Goal: Navigation & Orientation: Understand site structure

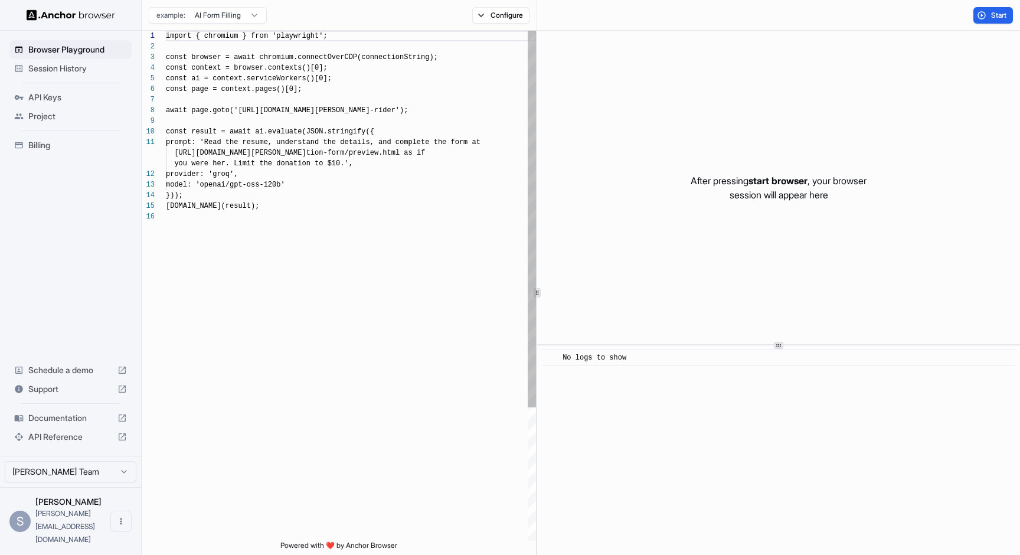
scroll to position [106, 0]
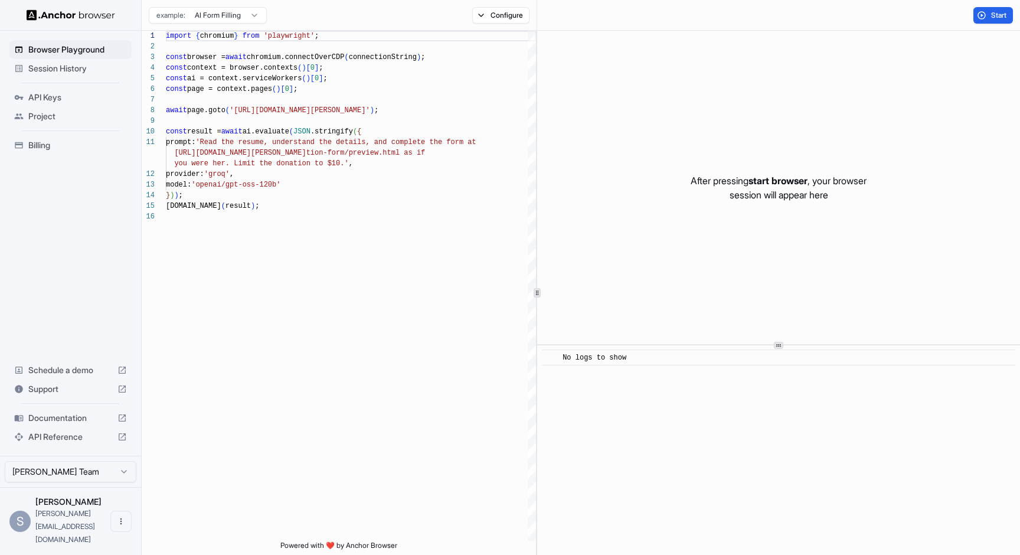
click at [536, 247] on div at bounding box center [536, 293] width 1 height 524
type textarea "**********"
click at [406, 224] on div "import { chromium } from 'playwright' ; const browser = await chromium.connectO…" at bounding box center [351, 376] width 370 height 690
click at [54, 102] on span "API Keys" at bounding box center [77, 97] width 99 height 12
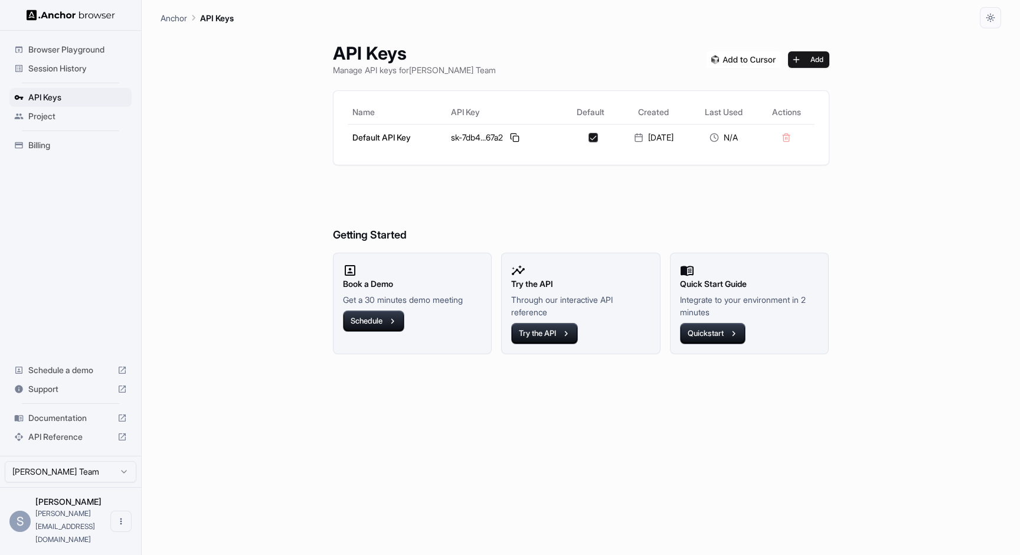
click at [54, 113] on span "Project" at bounding box center [77, 116] width 99 height 12
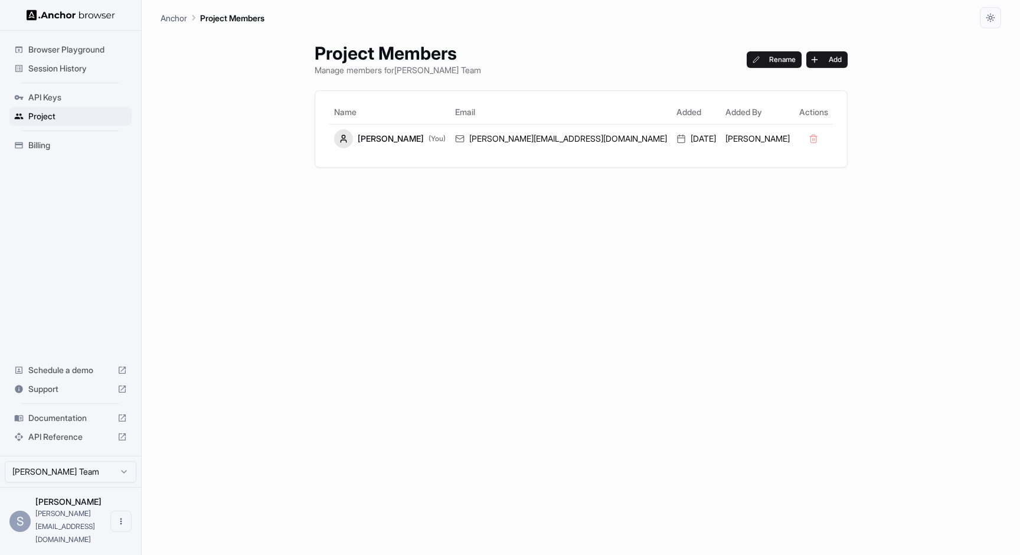
click at [83, 187] on div "Browser Playground Session History API Keys Project Billing Schedule a demo Sup…" at bounding box center [70, 243] width 141 height 425
click at [79, 142] on span "Billing" at bounding box center [77, 145] width 99 height 12
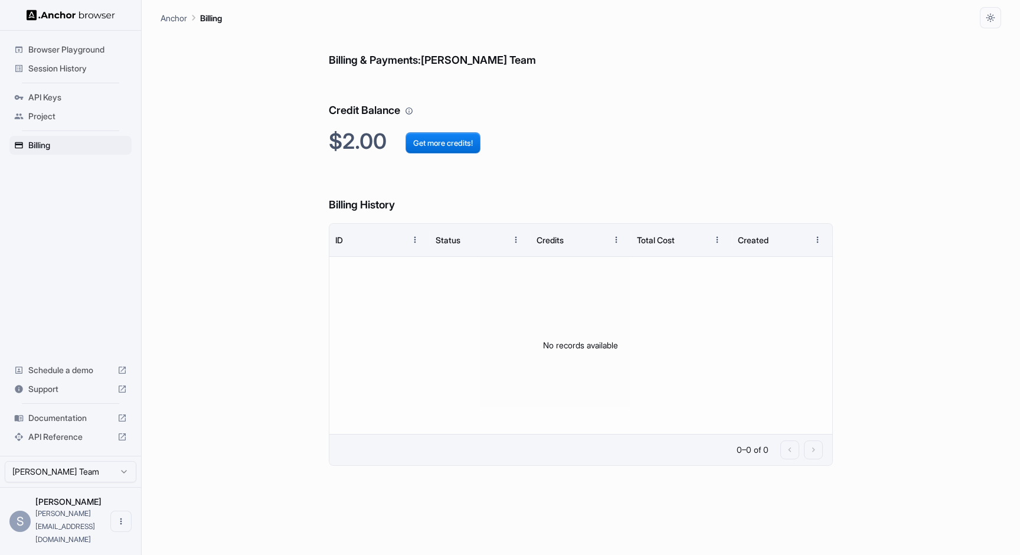
click at [100, 75] on div "Session History" at bounding box center [70, 68] width 122 height 19
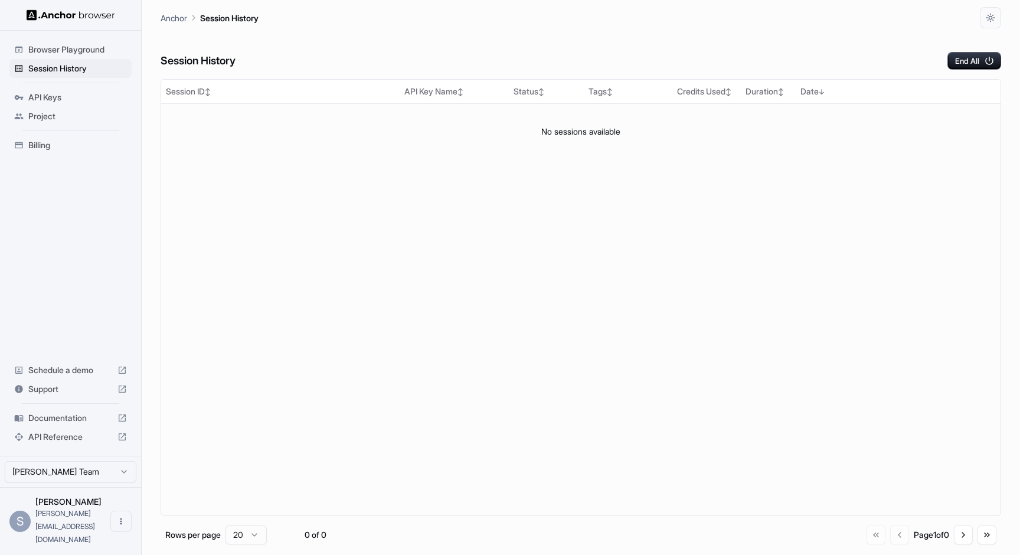
click at [106, 41] on div "Browser Playground" at bounding box center [70, 49] width 122 height 19
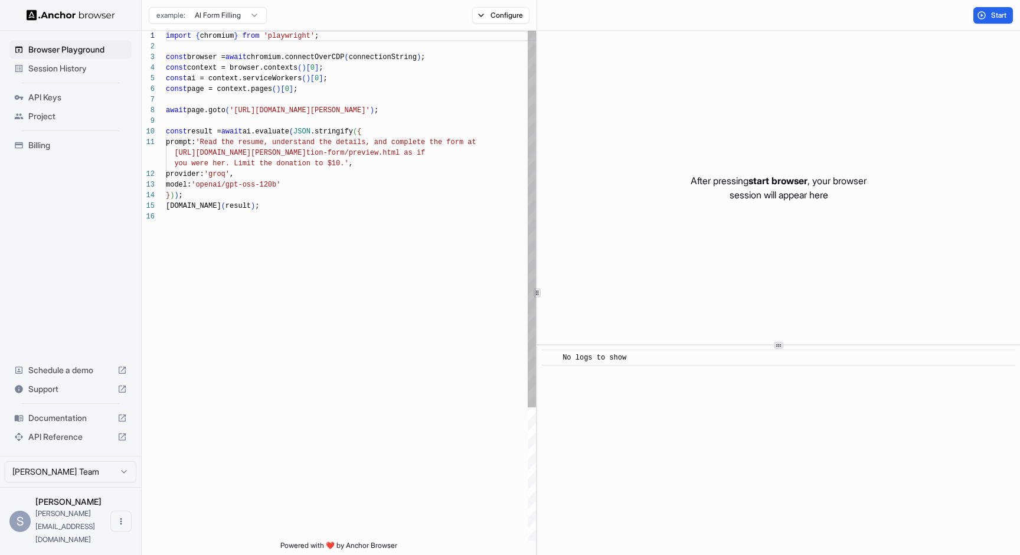
scroll to position [106, 0]
click at [399, 338] on div "import { chromium } from 'playwright' ; const browser = await chromium.connectO…" at bounding box center [351, 376] width 370 height 690
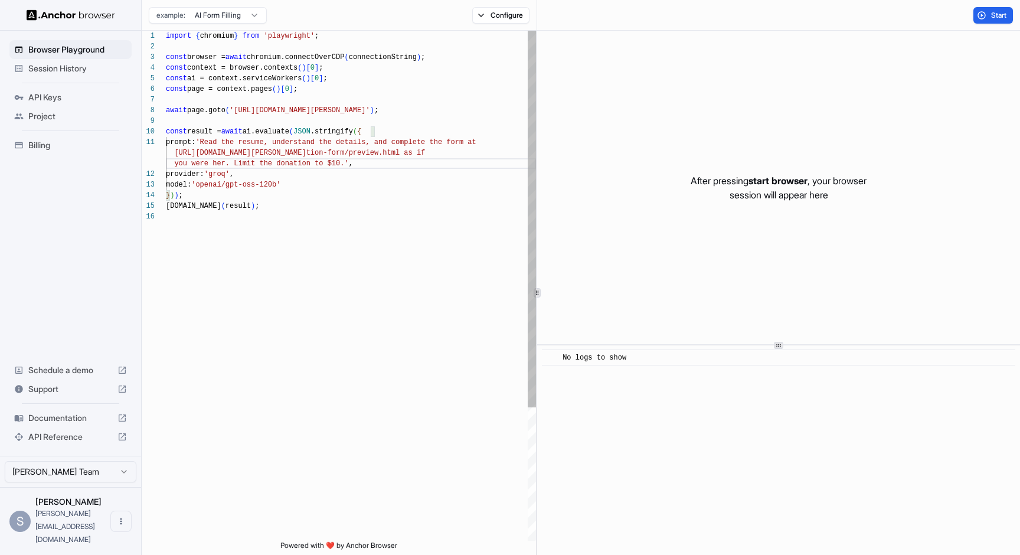
click at [346, 162] on span "you were her. Limit the donation to $10.'" at bounding box center [261, 163] width 174 height 8
click at [303, 120] on div at bounding box center [351, 121] width 370 height 11
click at [287, 133] on span "ai.evaluate" at bounding box center [266, 131] width 47 height 8
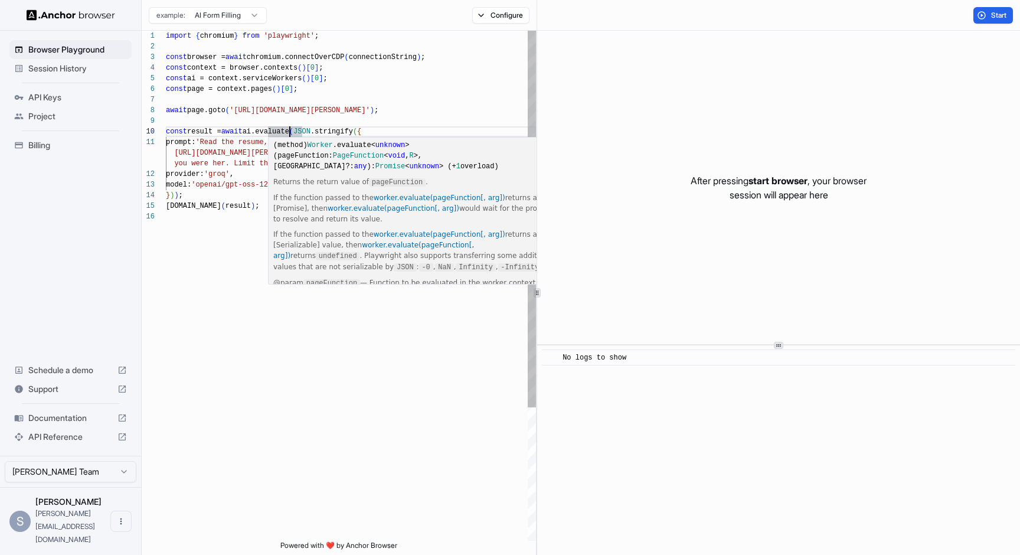
click at [254, 88] on span "page = context.pages" at bounding box center [229, 89] width 85 height 8
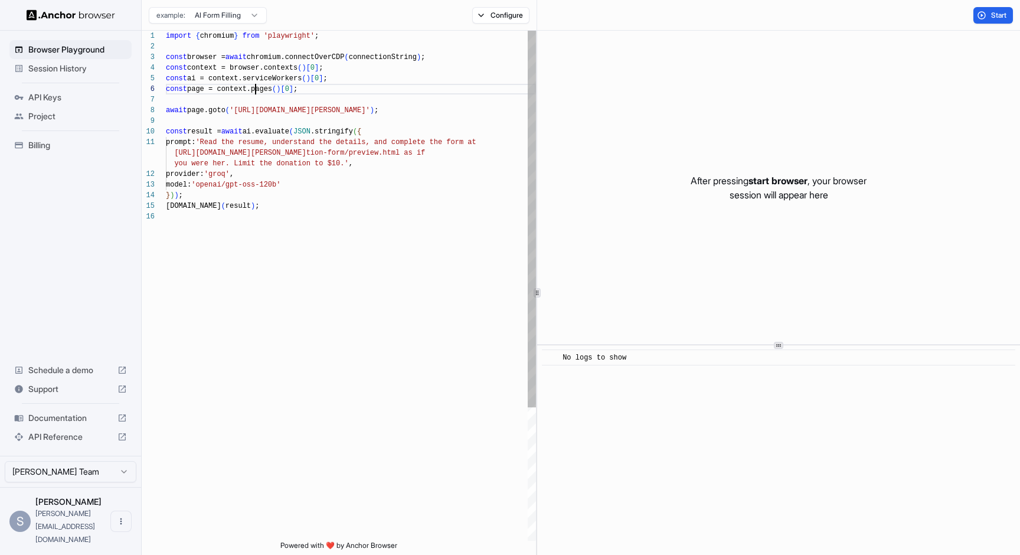
scroll to position [53, 0]
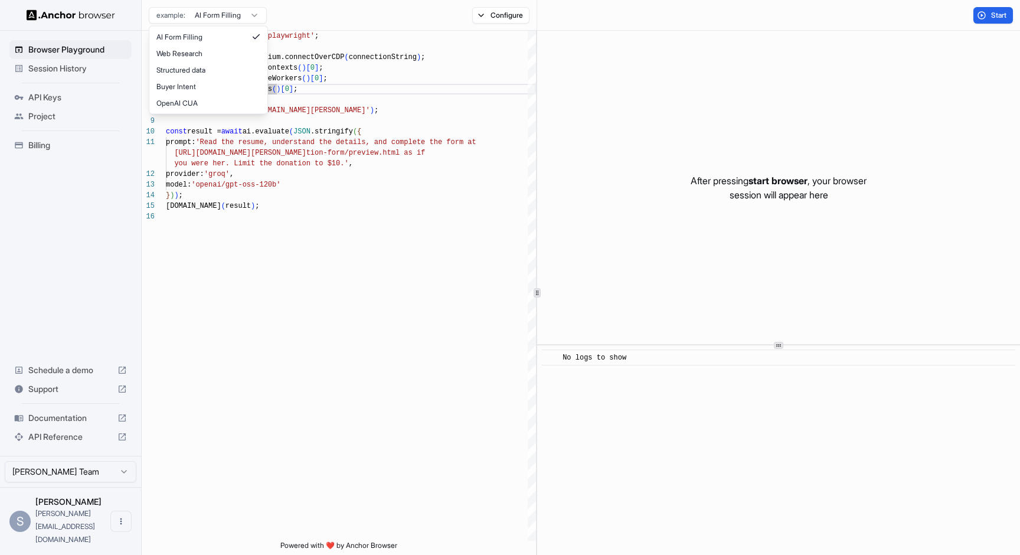
click at [223, 14] on html "Browser Playground Session History API Keys Project Billing Schedule a demo Sup…" at bounding box center [510, 277] width 1020 height 555
type textarea "**********"
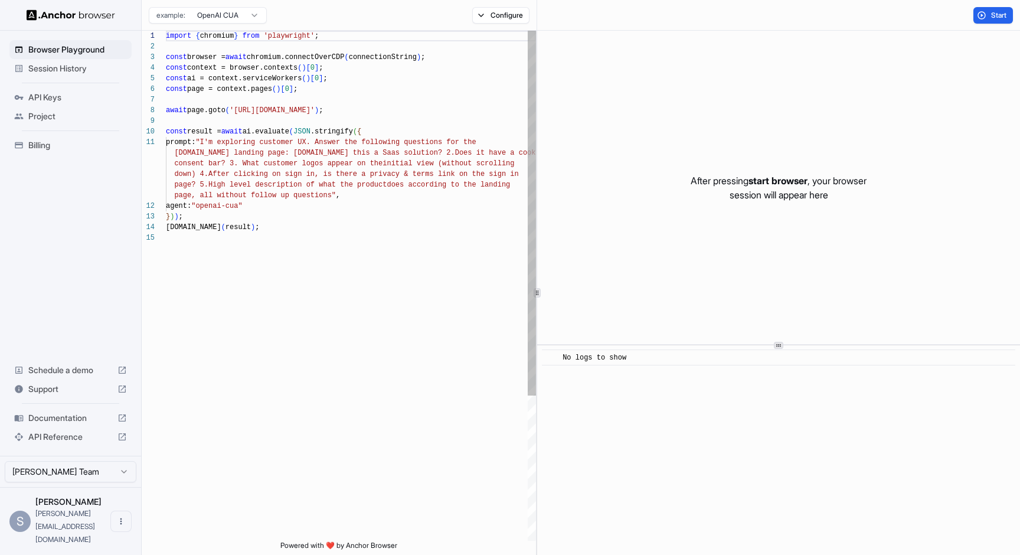
scroll to position [106, 0]
click at [89, 501] on html "Browser Playground Session History API Keys Project Billing Schedule a demo Sup…" at bounding box center [510, 277] width 1020 height 555
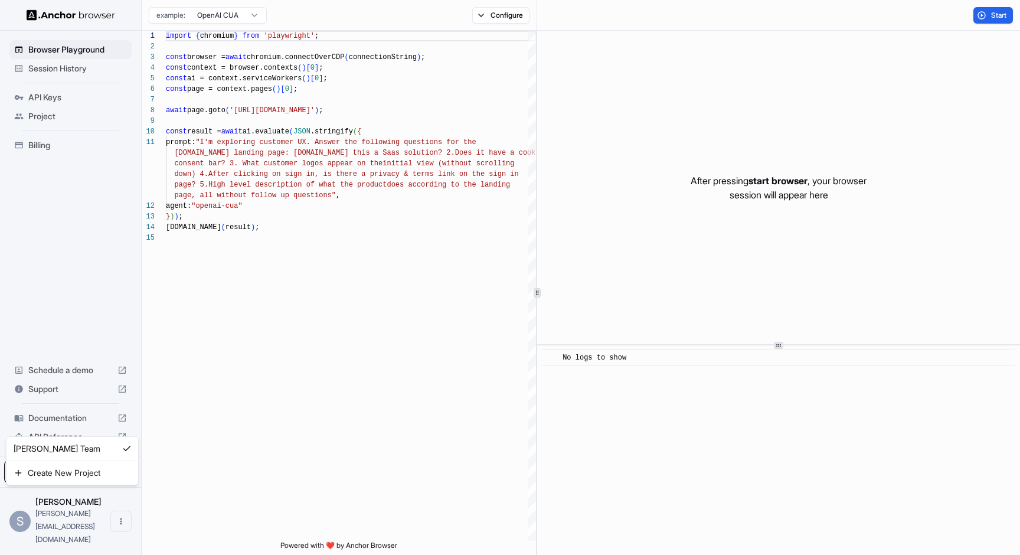
click at [264, 394] on html "Browser Playground Session History API Keys Project Billing Schedule a demo Sup…" at bounding box center [510, 277] width 1020 height 555
click at [89, 68] on span "Session History" at bounding box center [77, 69] width 99 height 12
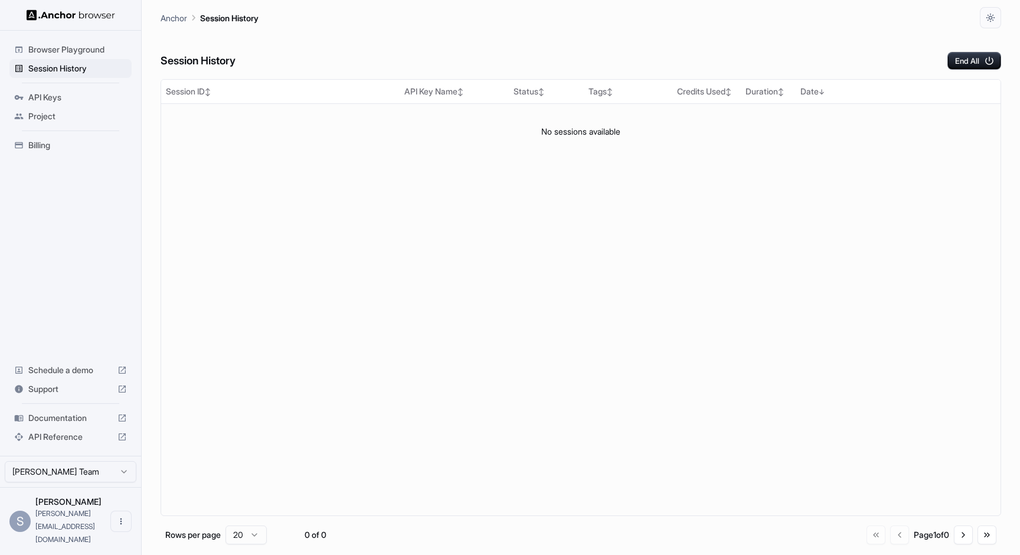
click at [83, 113] on span "Project" at bounding box center [77, 116] width 99 height 12
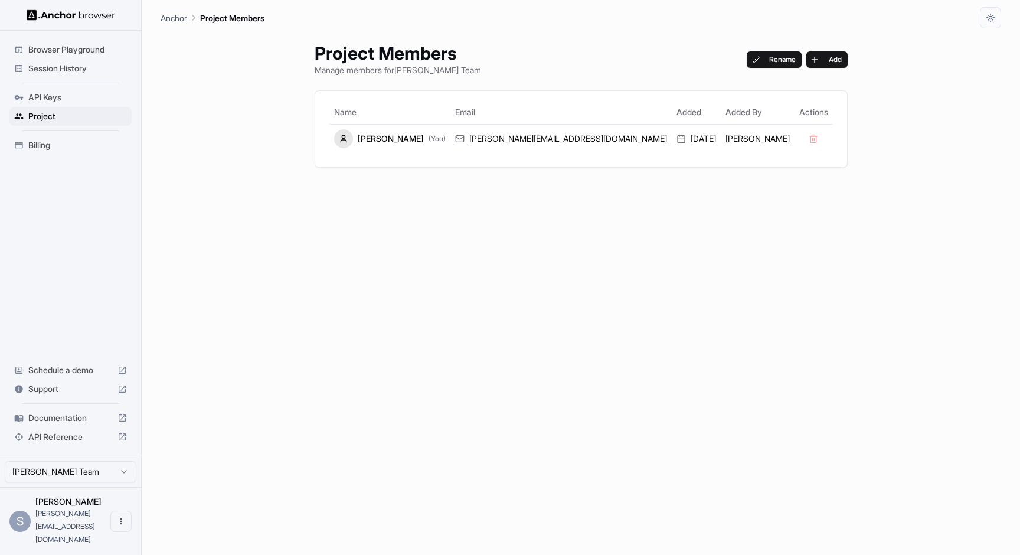
click at [83, 102] on span "API Keys" at bounding box center [77, 97] width 99 height 12
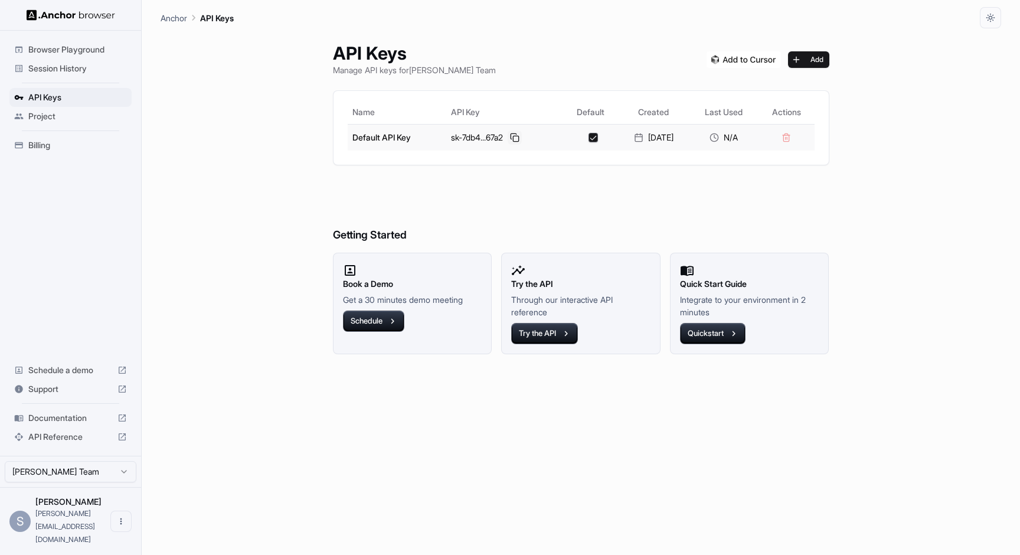
click at [514, 131] on button at bounding box center [515, 137] width 14 height 14
click at [549, 217] on h6 "Getting Started" at bounding box center [581, 211] width 496 height 64
click at [472, 187] on h6 "Getting Started" at bounding box center [581, 211] width 496 height 64
click at [96, 443] on span "API Reference" at bounding box center [70, 437] width 84 height 12
